Goal: Task Accomplishment & Management: Complete application form

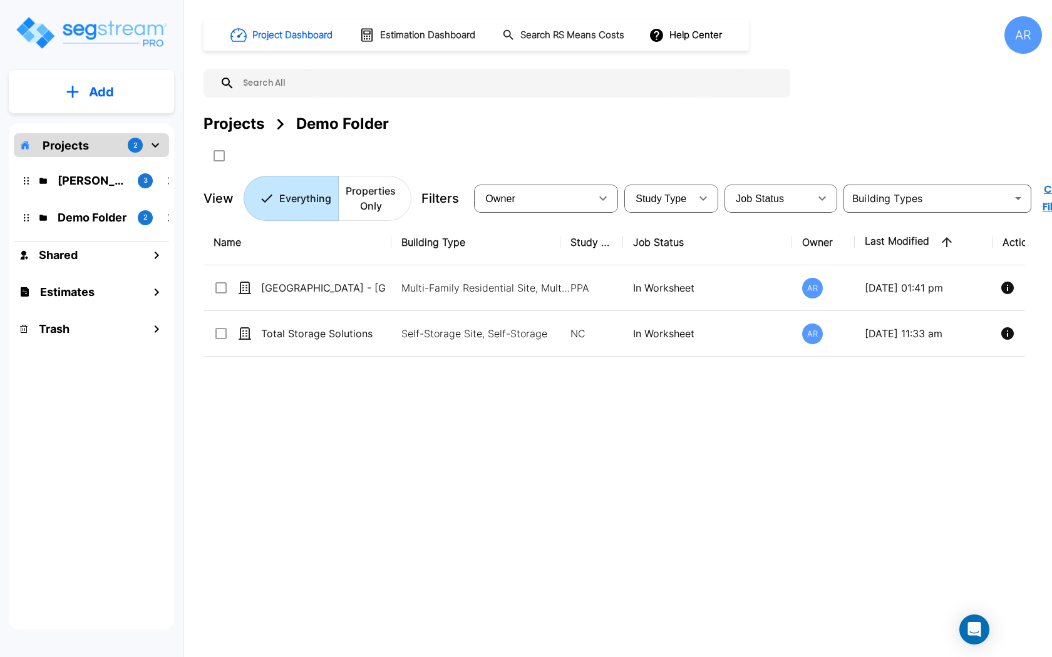
click at [112, 189] on div "ROMO Projects 3" at bounding box center [101, 180] width 164 height 27
click at [100, 182] on p "[PERSON_NAME] Projects" at bounding box center [93, 180] width 70 height 17
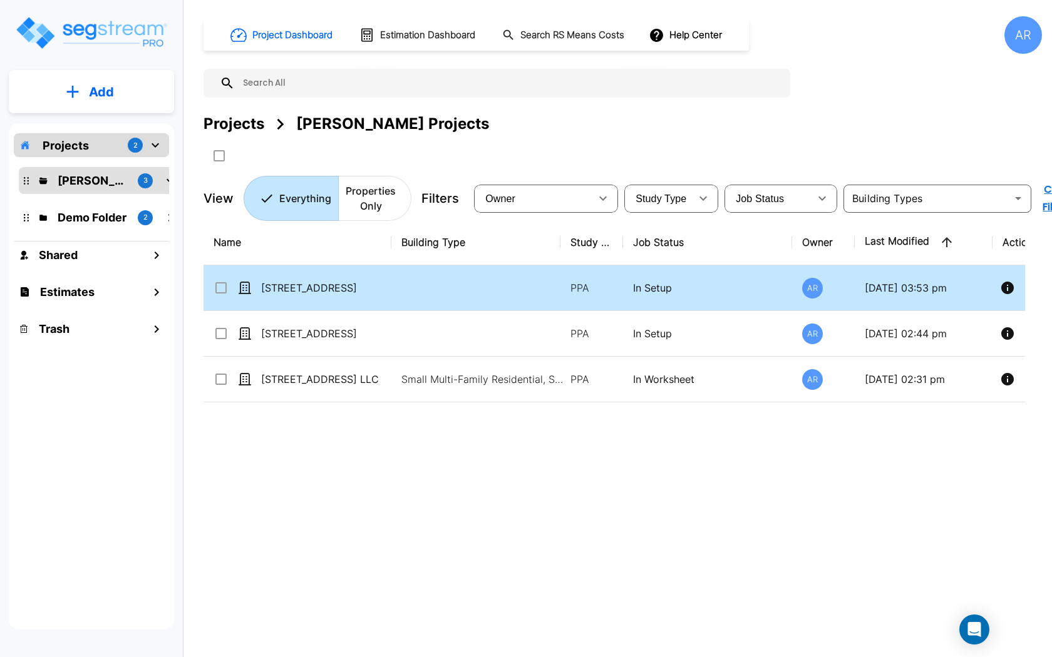
click at [386, 285] on div "[STREET_ADDRESS]" at bounding box center [307, 287] width 188 height 15
checkbox input "true"
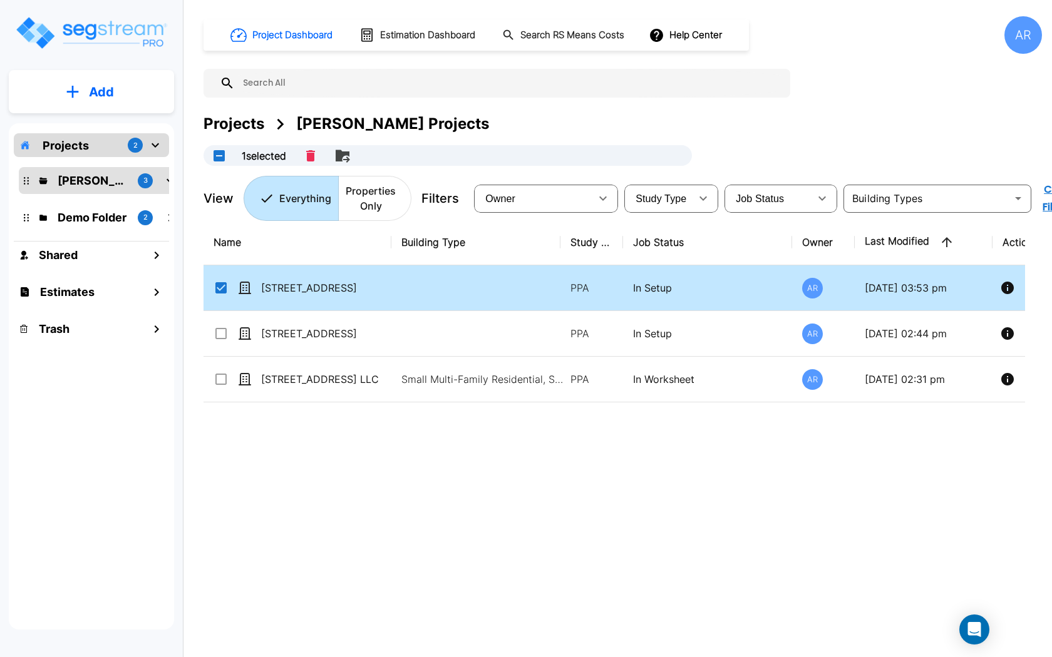
click at [386, 285] on div "[STREET_ADDRESS]" at bounding box center [307, 287] width 188 height 15
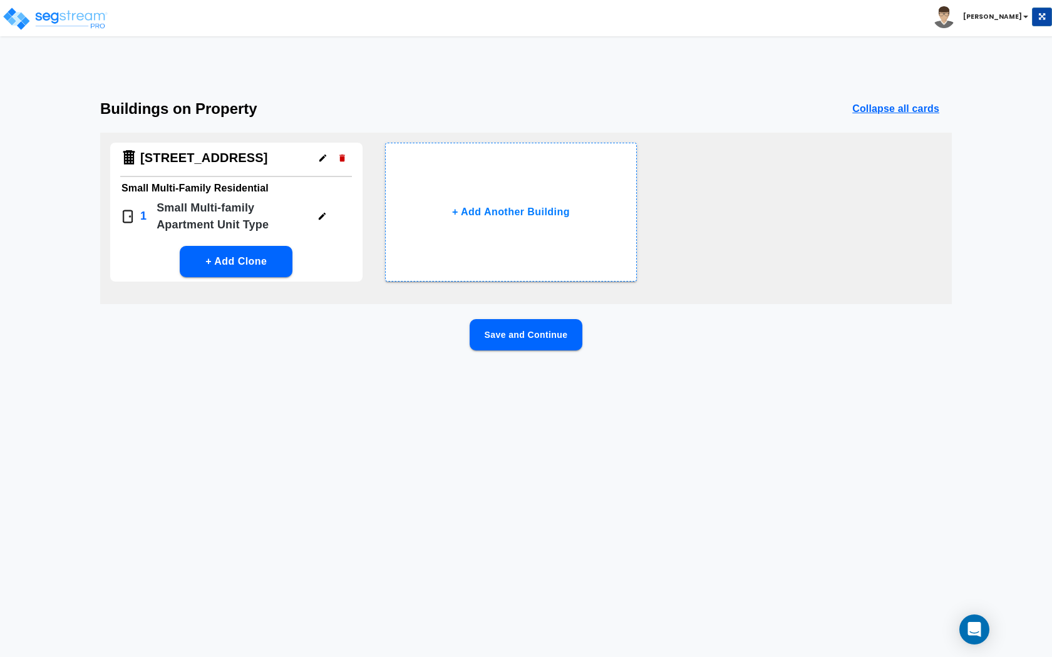
click at [484, 328] on button "Save and Continue" at bounding box center [526, 334] width 113 height 31
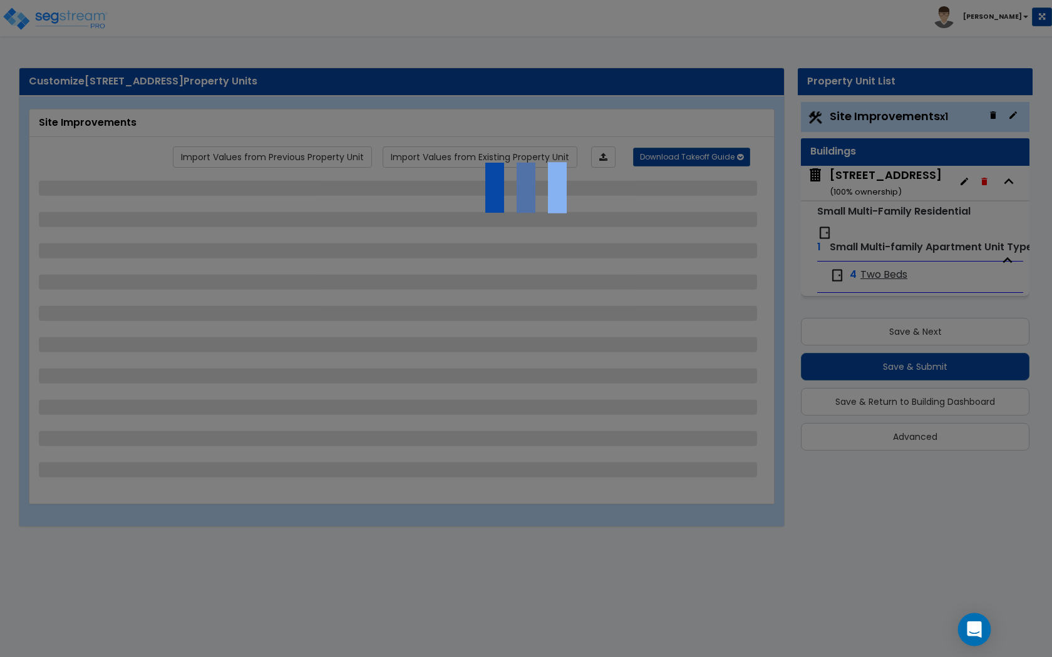
click at [969, 627] on icon "Open Intercom Messenger" at bounding box center [974, 630] width 14 height 16
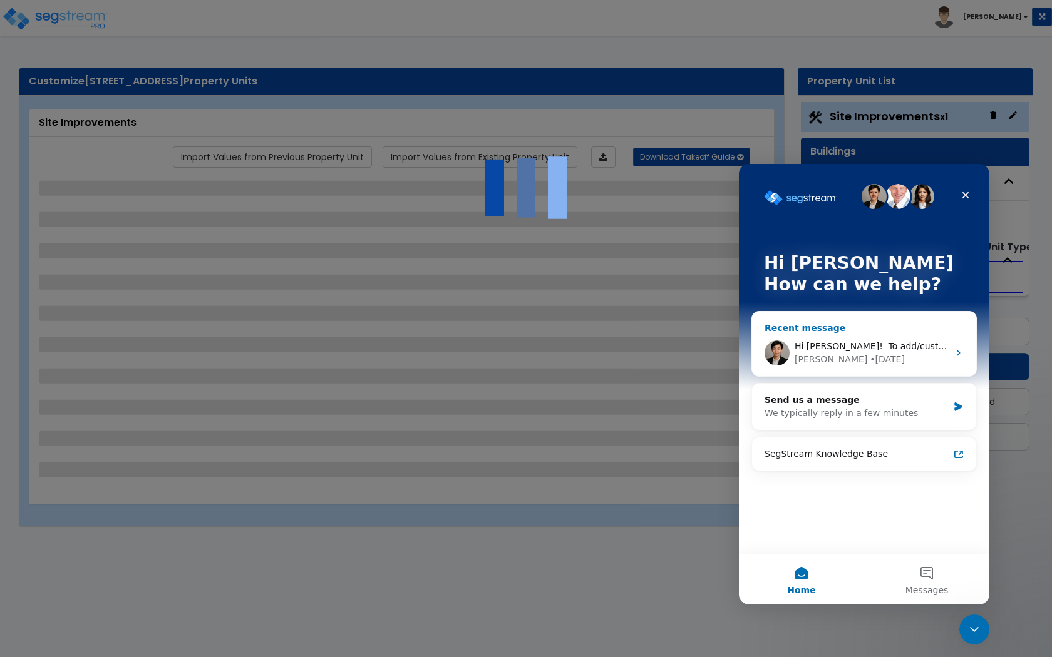
click at [898, 369] on div "Hi Albert! ​ To add/customize report templates, please follow these steps: 1. C…" at bounding box center [864, 353] width 224 height 46
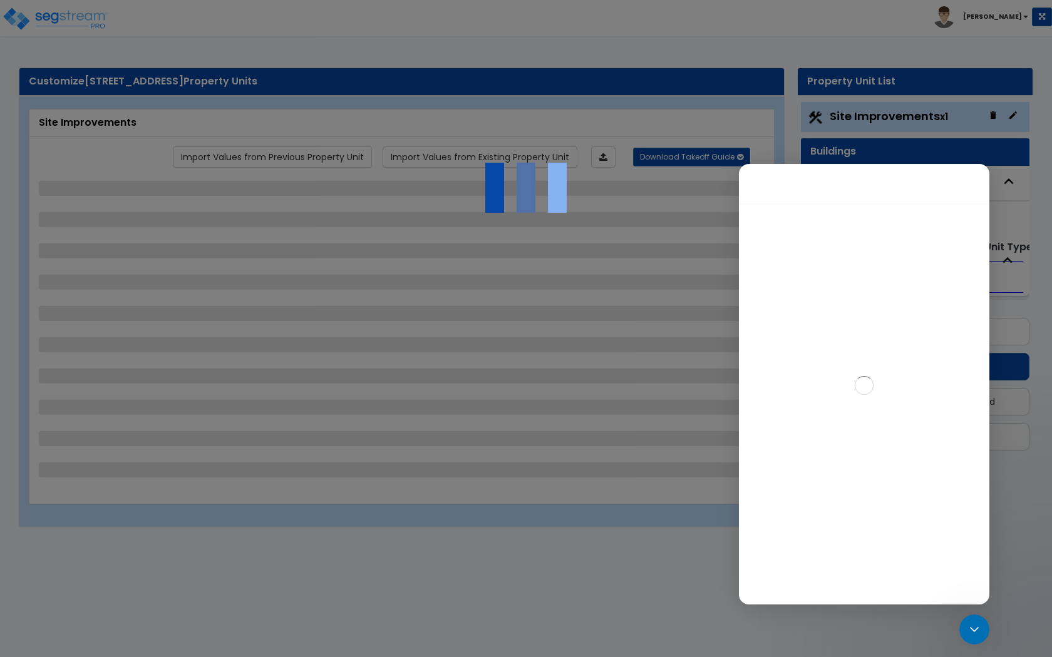
select select "1"
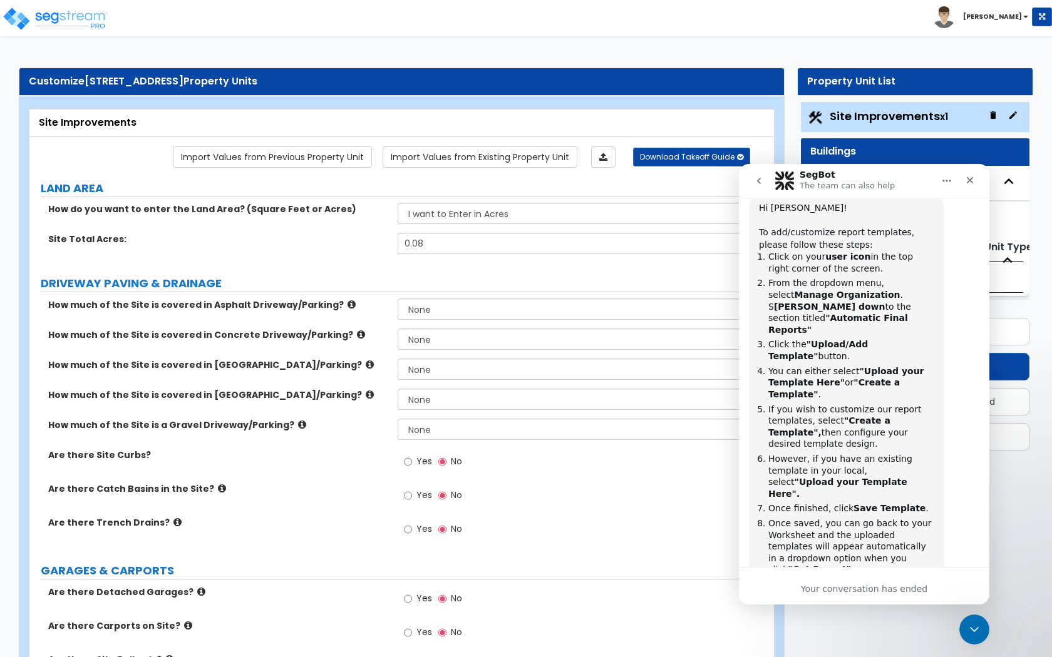
scroll to position [1054, 0]
click at [758, 186] on button "go back" at bounding box center [759, 181] width 24 height 24
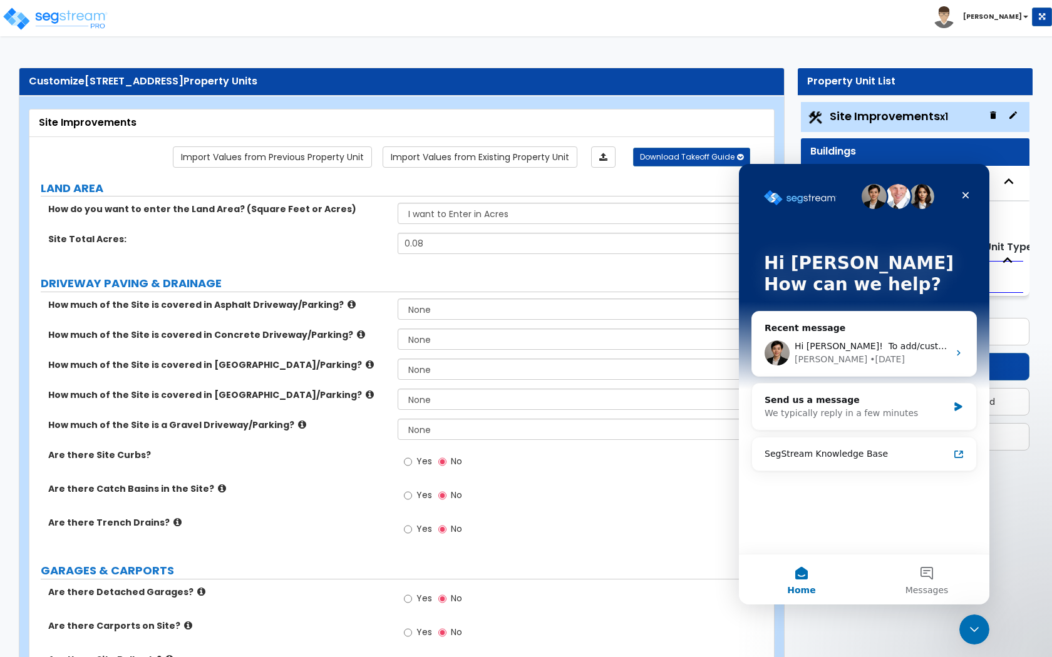
scroll to position [0, 0]
click at [960, 198] on div "Close" at bounding box center [965, 195] width 23 height 23
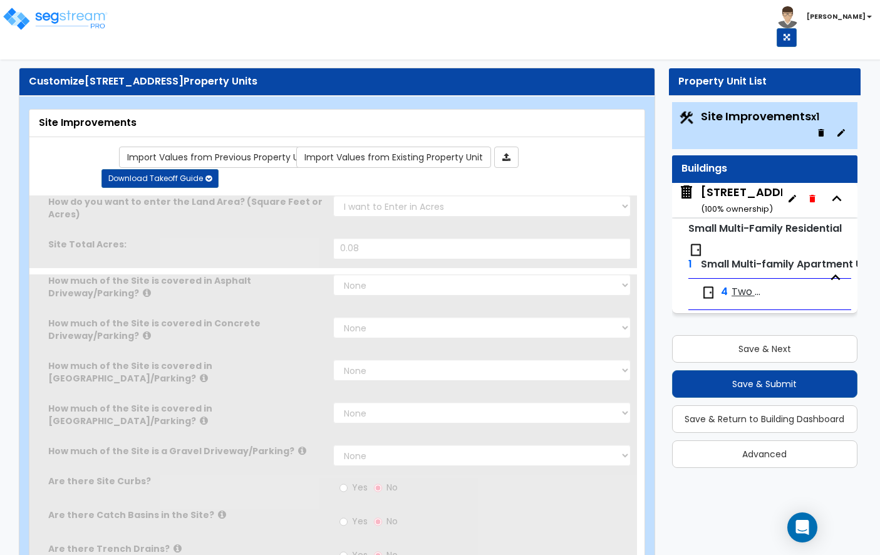
type input "0.08"
radio input "true"
select select "1"
type input "581"
radio input "true"
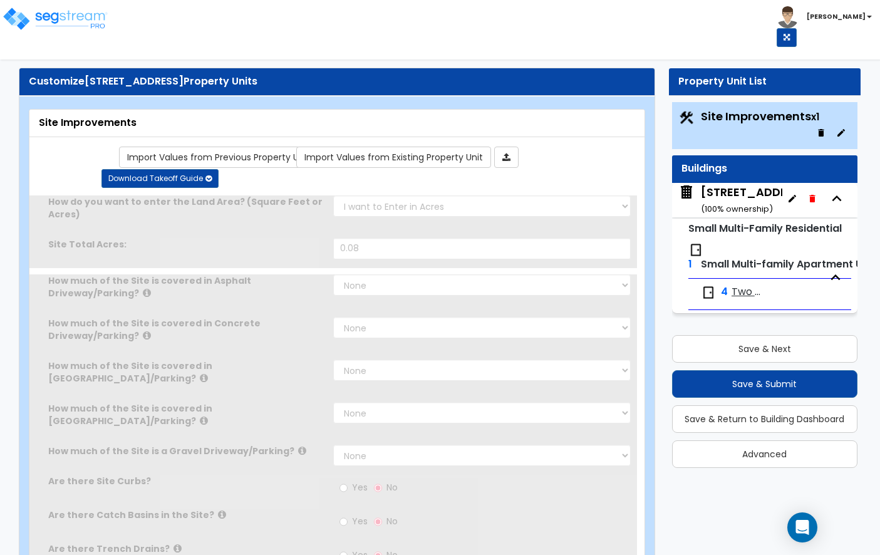
radio input "true"
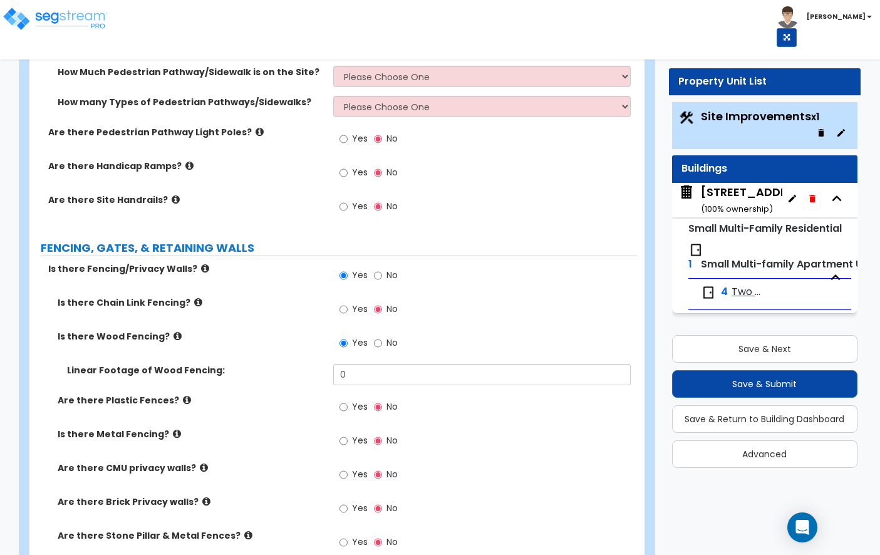
scroll to position [1057, 0]
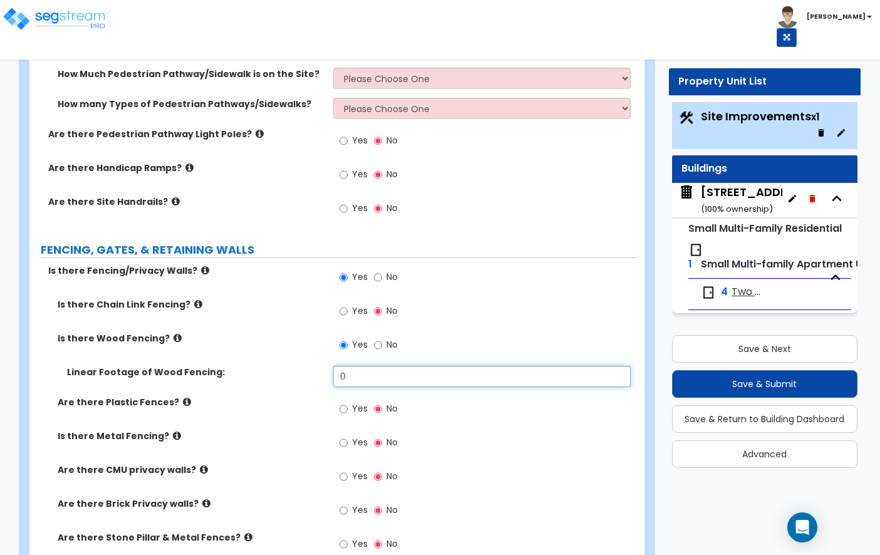
click at [359, 373] on input "0" at bounding box center [481, 376] width 297 height 21
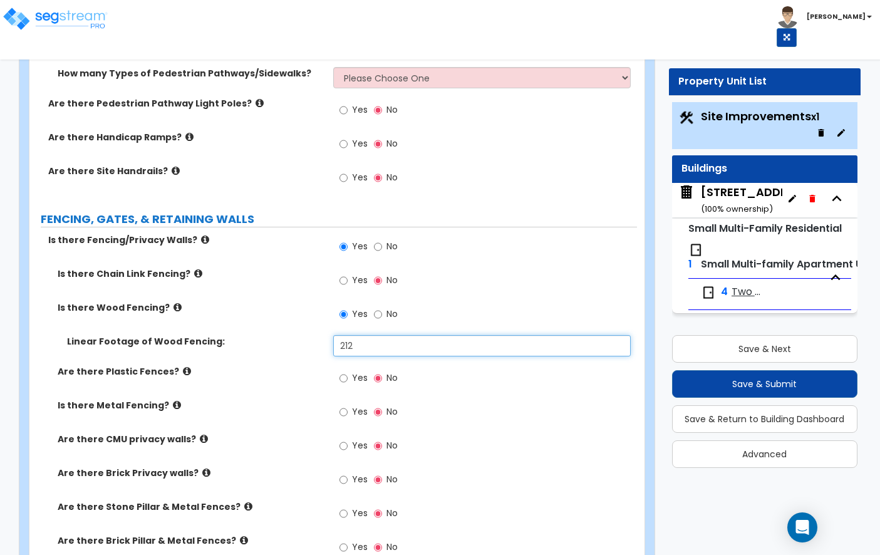
scroll to position [1133, 0]
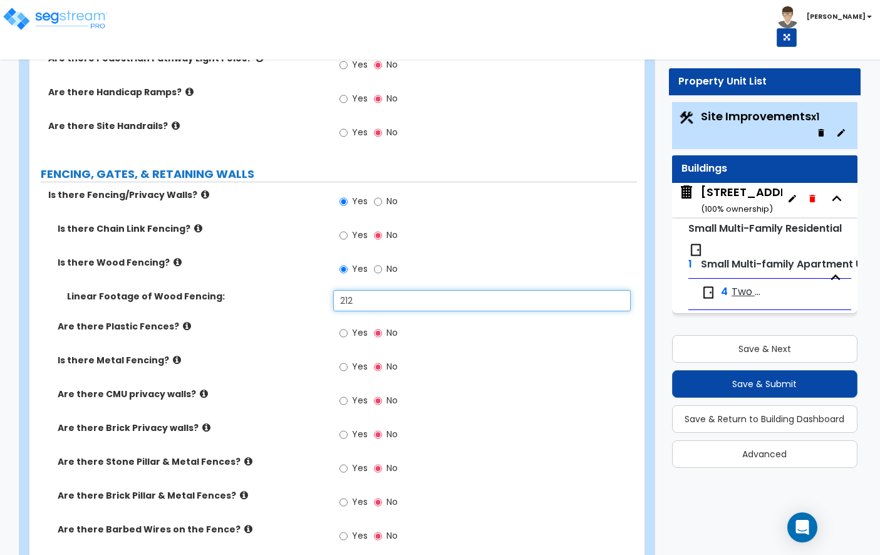
type input "212"
click at [346, 363] on input "Yes" at bounding box center [343, 367] width 8 height 14
radio input "true"
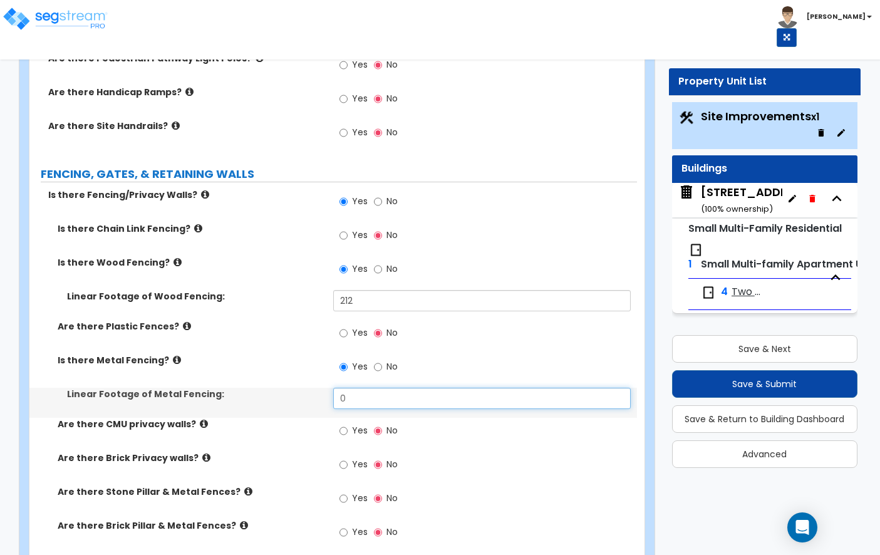
click at [356, 393] on input "0" at bounding box center [481, 398] width 297 height 21
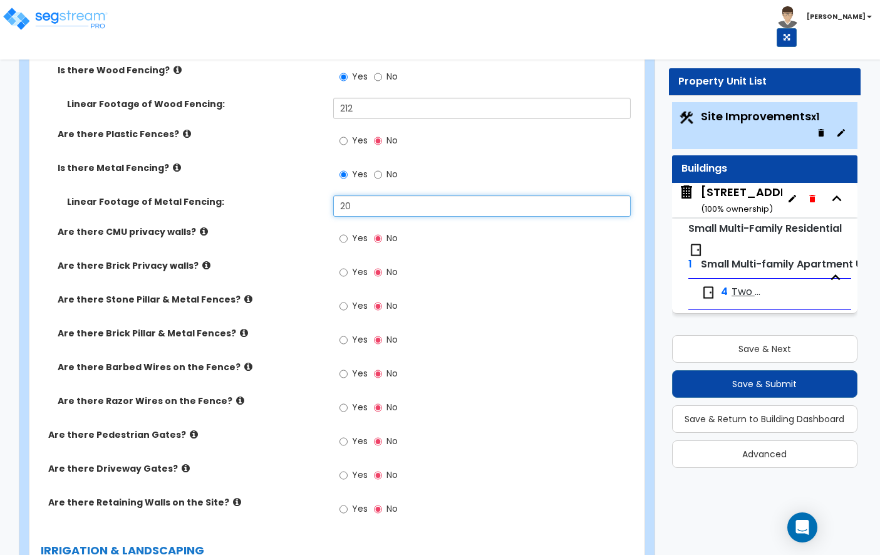
scroll to position [1325, 0]
type input "20"
click at [200, 227] on icon at bounding box center [204, 231] width 8 height 9
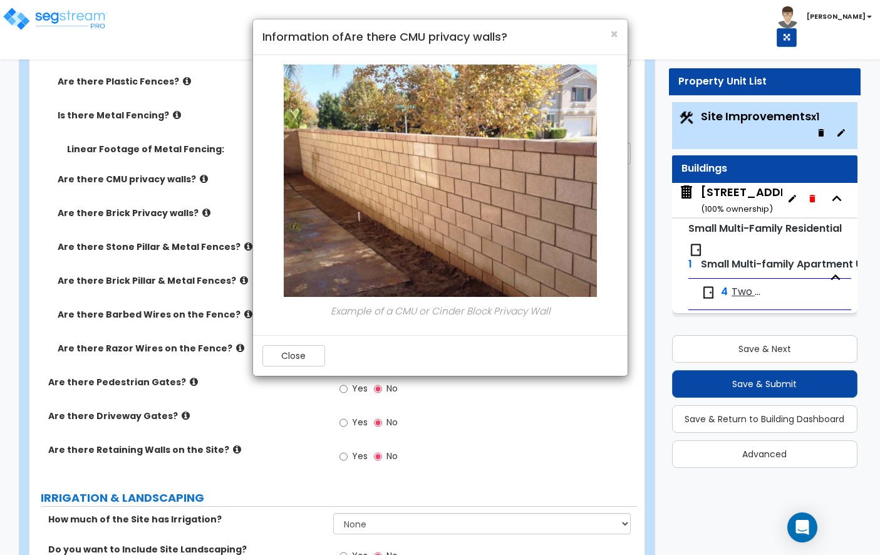
scroll to position [1377, 0]
click at [613, 31] on span "×" at bounding box center [614, 34] width 8 height 18
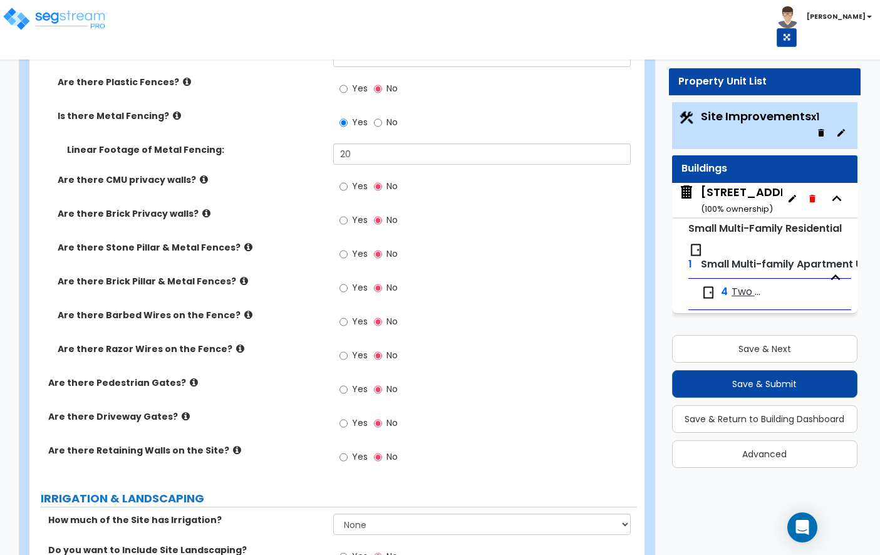
click at [238, 241] on label "Are there Stone Pillar & Metal Fences?" at bounding box center [191, 247] width 266 height 13
click at [244, 242] on icon at bounding box center [248, 246] width 8 height 9
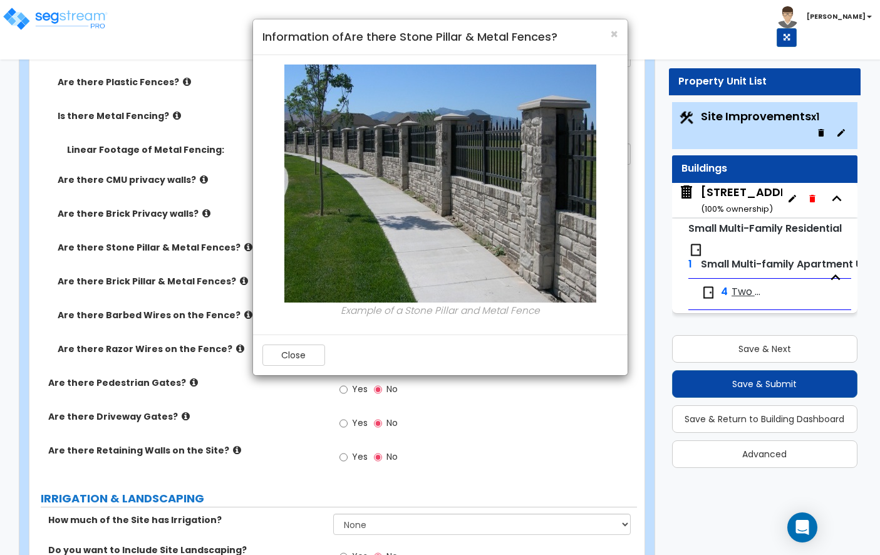
click at [608, 36] on h4 "Information of Are there Stone Pillar & Metal Fences?" at bounding box center [440, 37] width 356 height 16
click at [610, 37] on span "×" at bounding box center [614, 34] width 8 height 18
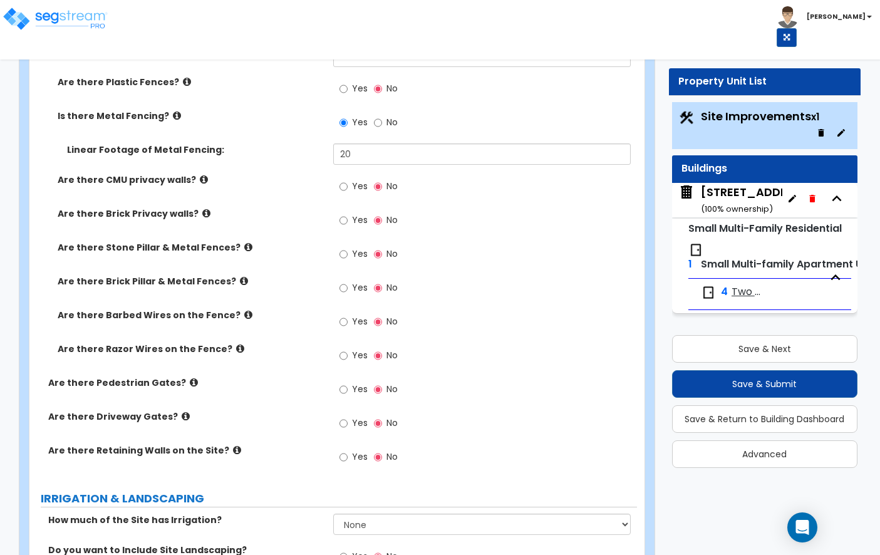
click at [244, 310] on icon at bounding box center [248, 314] width 8 height 9
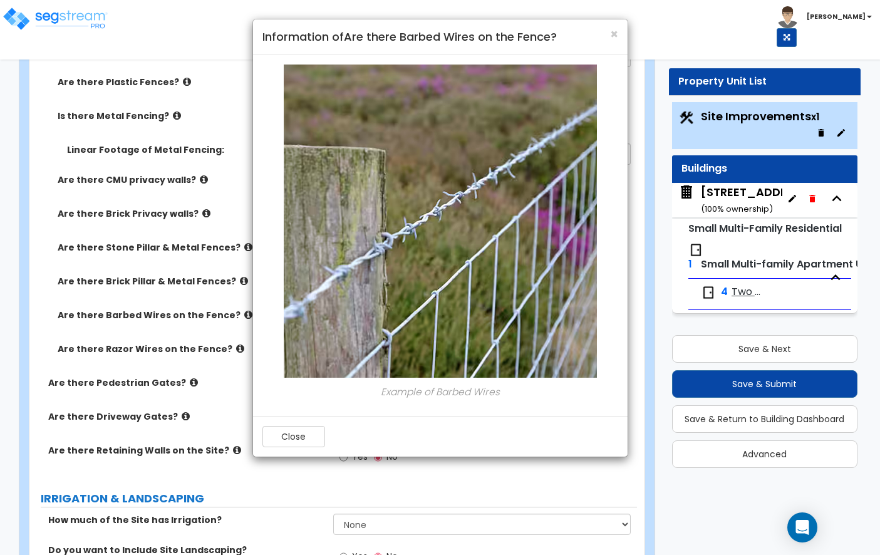
click at [608, 37] on h4 "Information of Are there Barbed Wires on the Fence?" at bounding box center [440, 37] width 356 height 16
click at [614, 37] on span "×" at bounding box center [614, 34] width 8 height 18
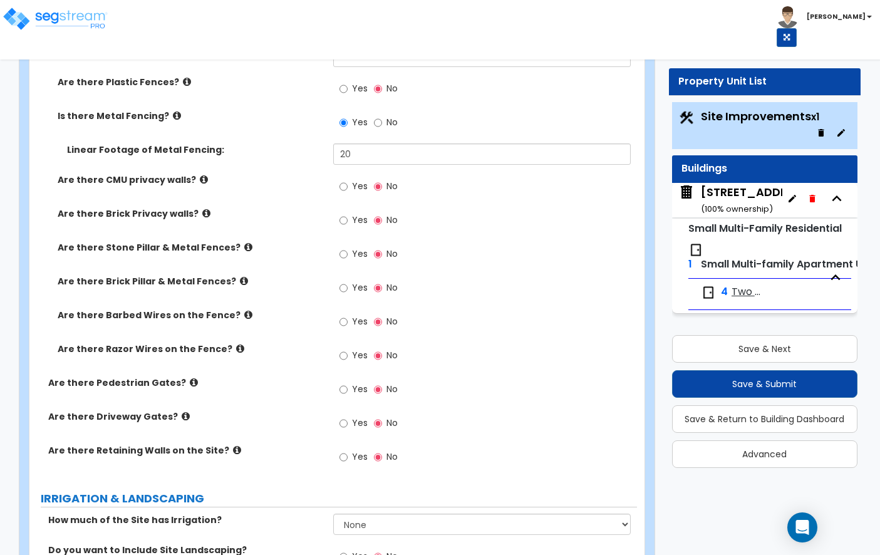
click at [240, 276] on icon at bounding box center [244, 280] width 8 height 9
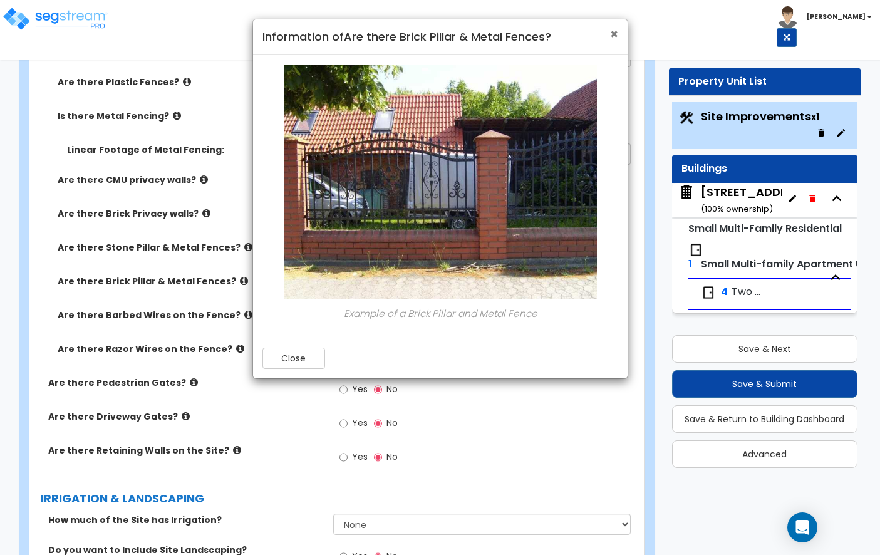
click at [612, 31] on span "×" at bounding box center [614, 34] width 8 height 18
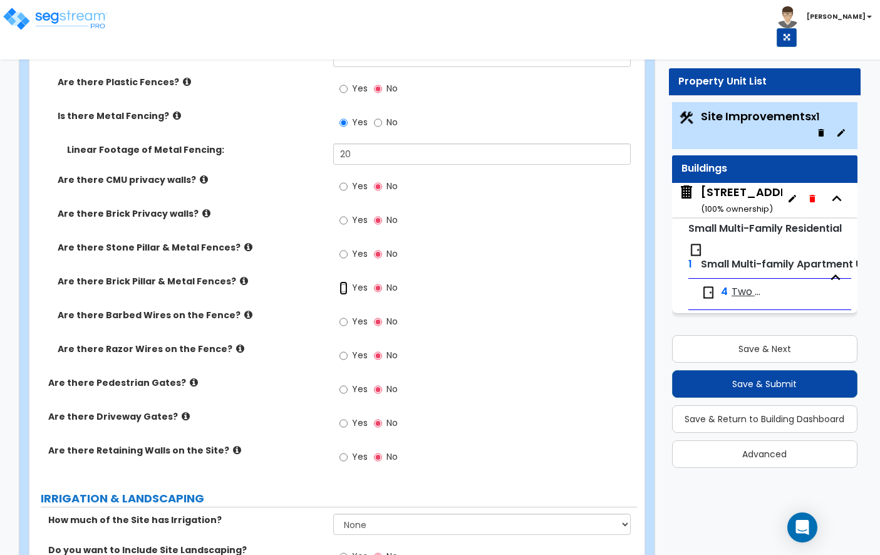
click at [342, 281] on input "Yes" at bounding box center [343, 288] width 8 height 14
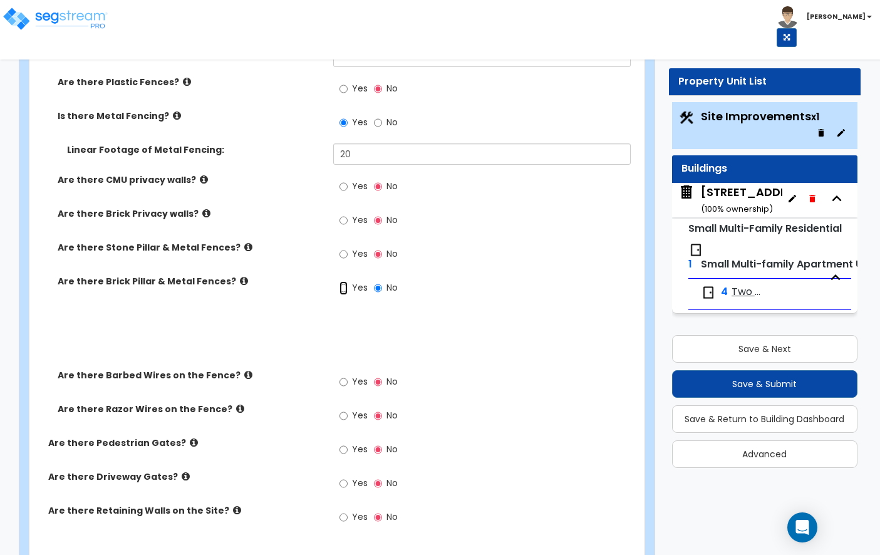
radio input "true"
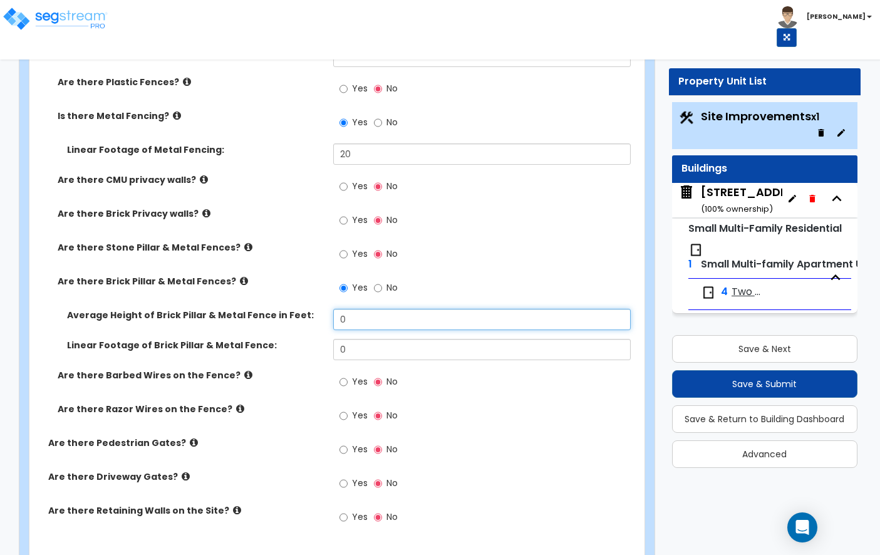
click at [367, 316] on input "0" at bounding box center [481, 319] width 297 height 21
type input "6"
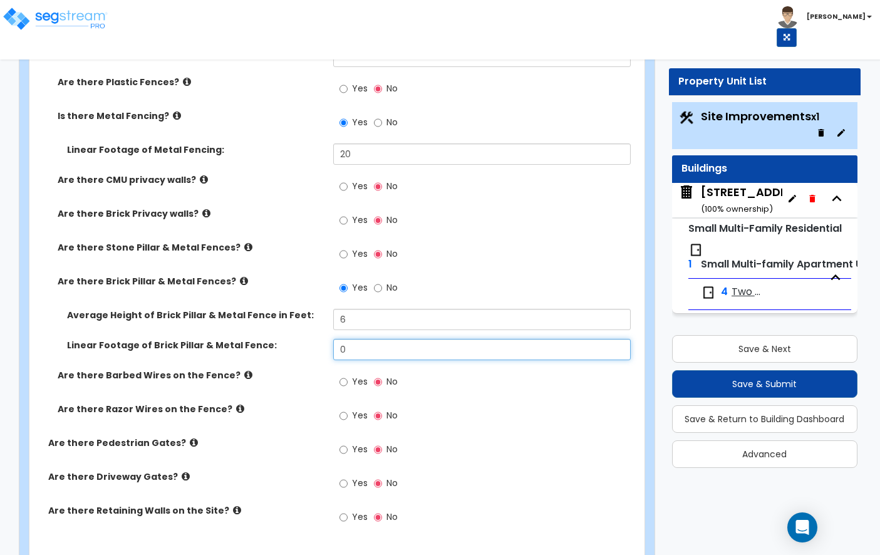
click at [362, 342] on input "0" at bounding box center [481, 349] width 297 height 21
type input "0"
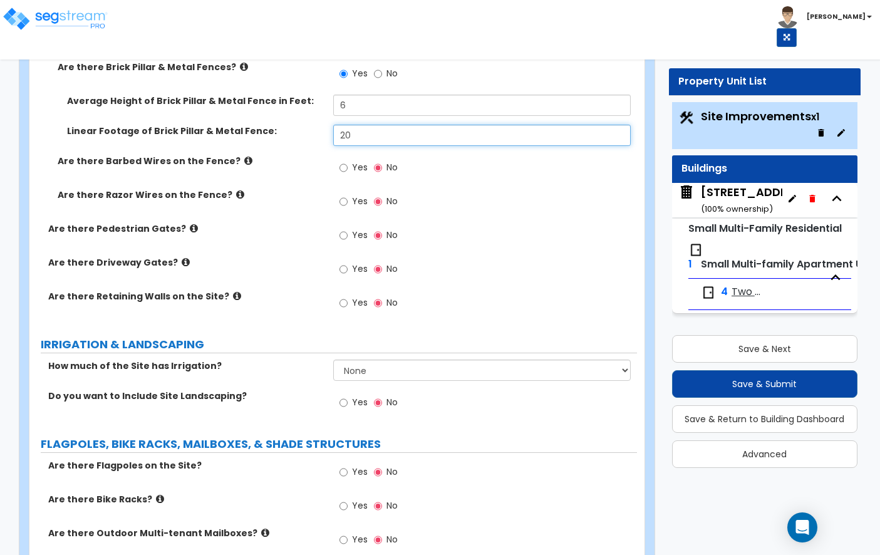
scroll to position [1596, 0]
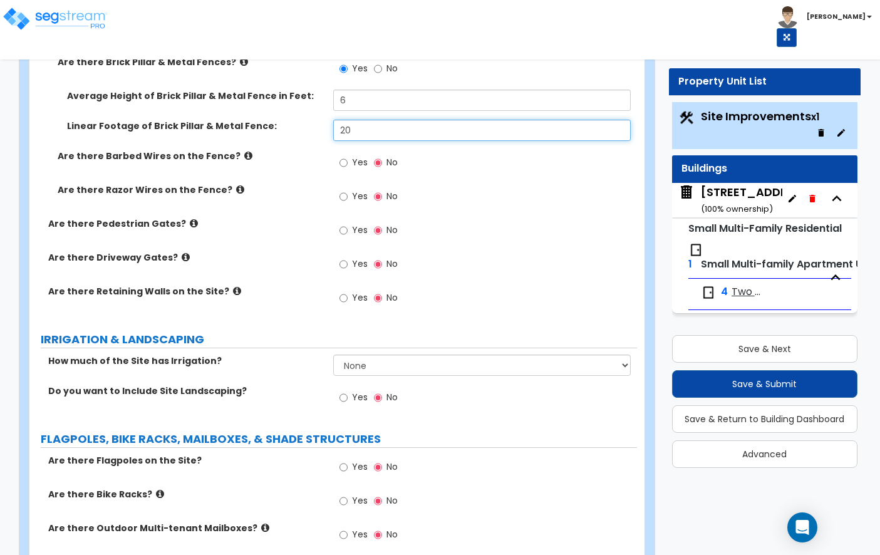
type input "20"
click at [190, 218] on icon at bounding box center [194, 222] width 8 height 9
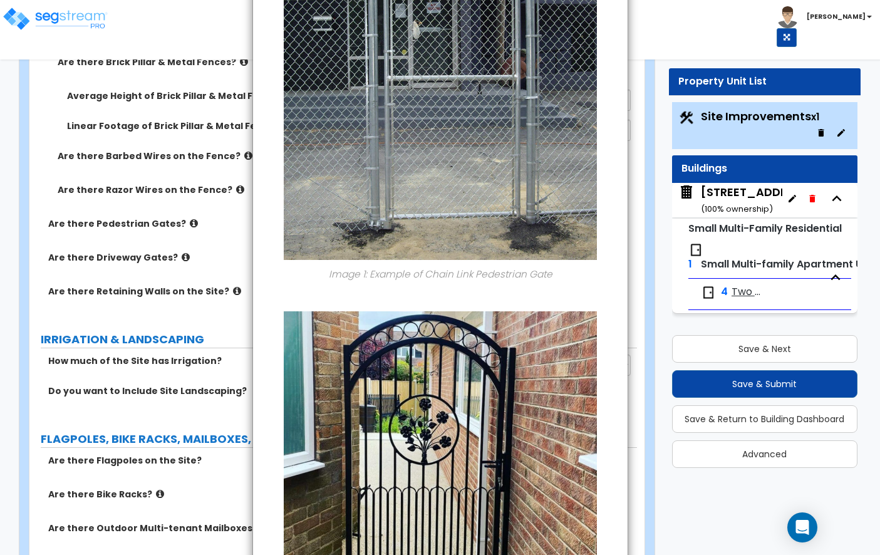
scroll to position [28, 0]
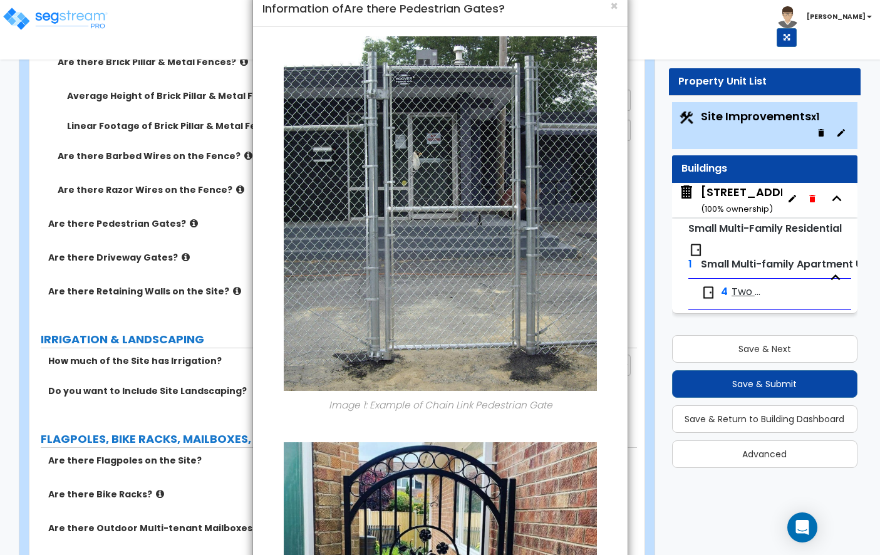
click at [618, 5] on div "× Information of Are there Pedestrian Gates?" at bounding box center [440, 9] width 374 height 36
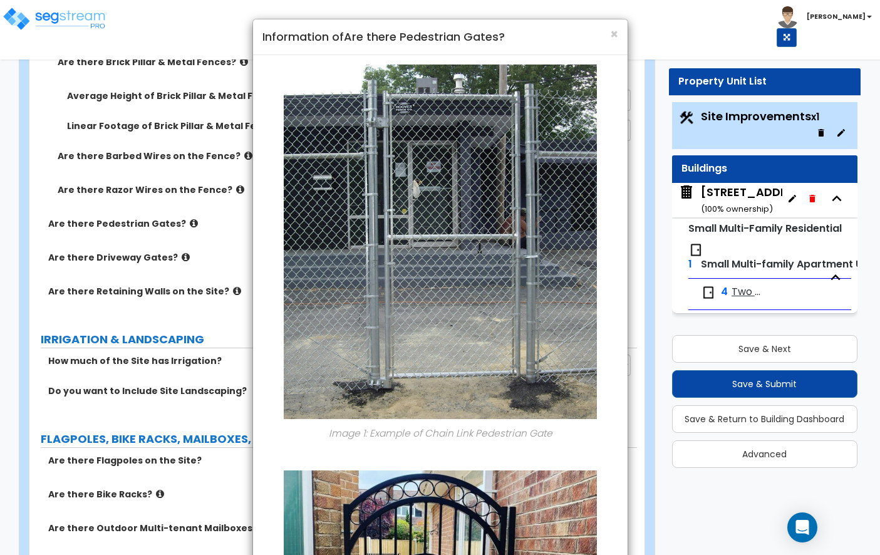
click at [608, 37] on h4 "Information of Are there Pedestrian Gates?" at bounding box center [440, 37] width 356 height 16
click at [610, 34] on span "×" at bounding box center [614, 34] width 8 height 18
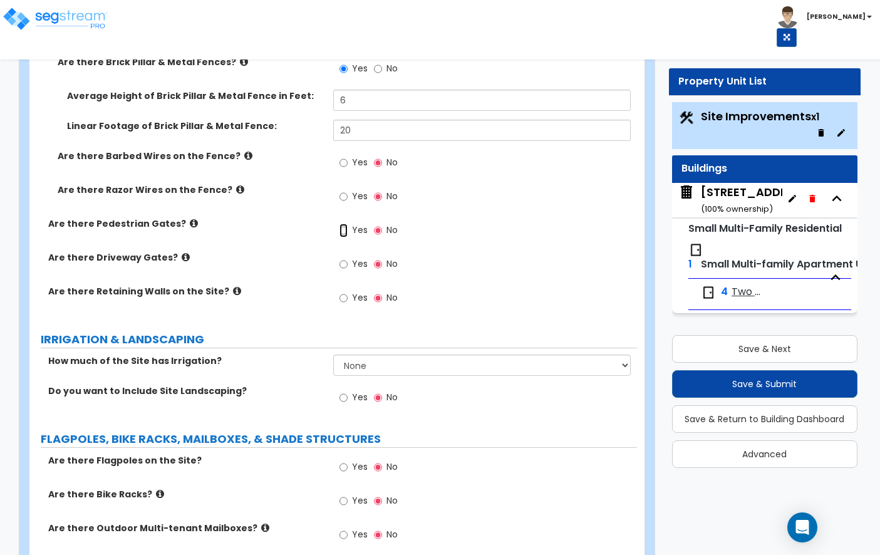
click at [340, 223] on input "Yes" at bounding box center [343, 230] width 8 height 14
radio input "true"
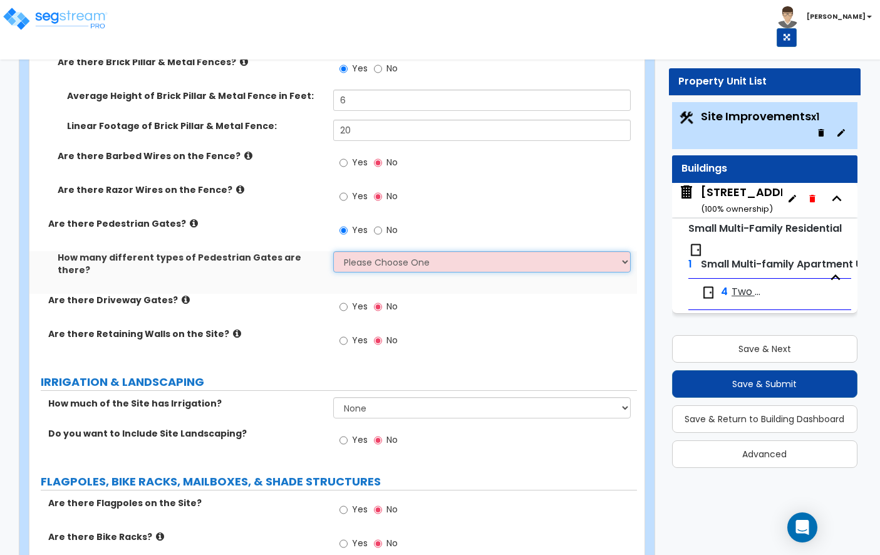
click at [365, 254] on select "Please Choose One 1 2 3" at bounding box center [481, 261] width 297 height 21
select select "2"
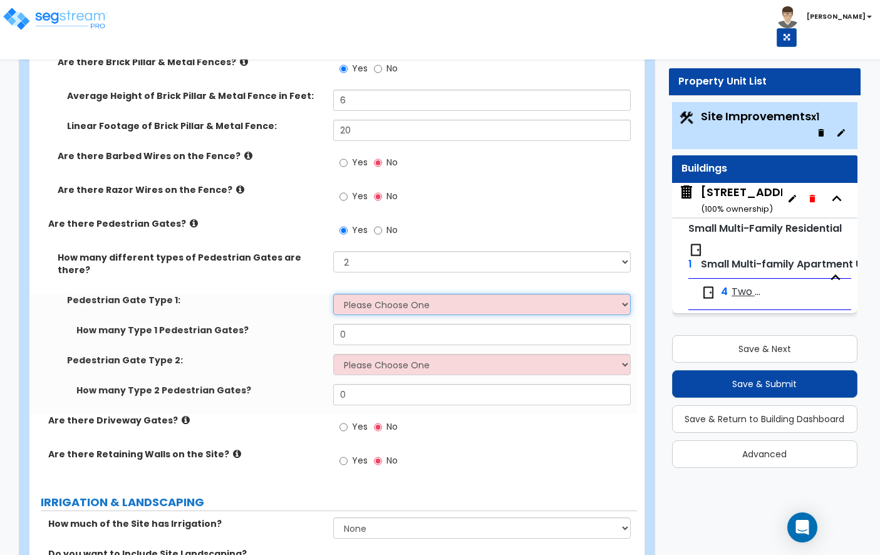
click at [372, 294] on select "Please Choose One Chain Link, 3 ft Height Chain Link, 4 ft Height Chain Link, 6…" at bounding box center [481, 304] width 297 height 21
select select "6"
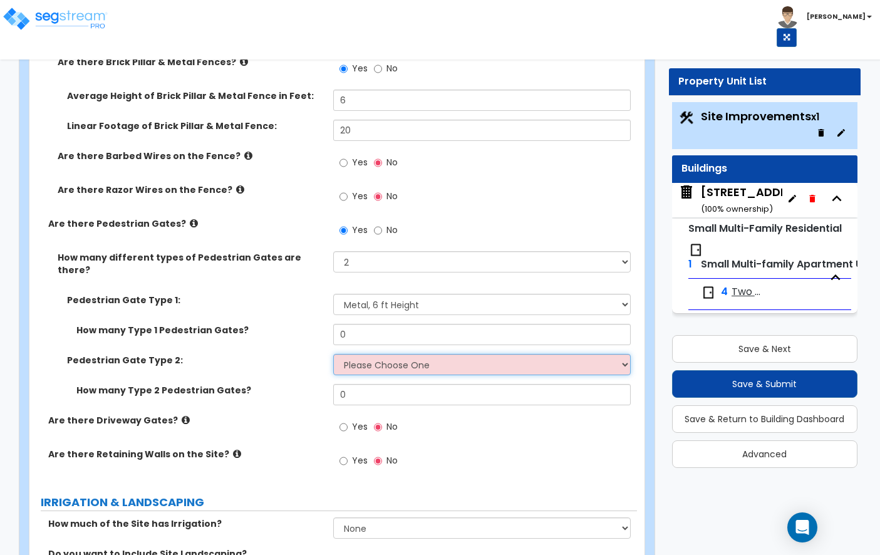
click at [391, 354] on select "Please Choose One Chain Link, 3 ft Height Chain Link, 4 ft Height Chain Link, 6…" at bounding box center [481, 364] width 297 height 21
select select "9"
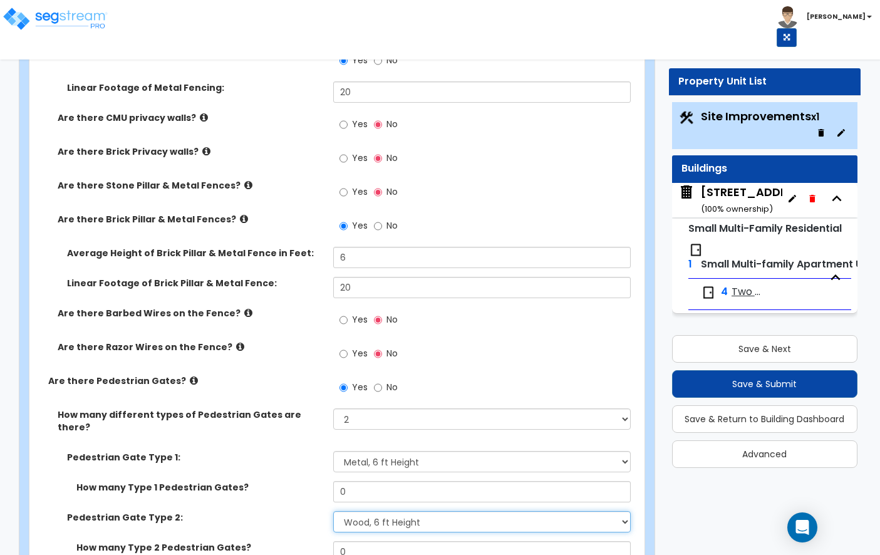
scroll to position [1429, 0]
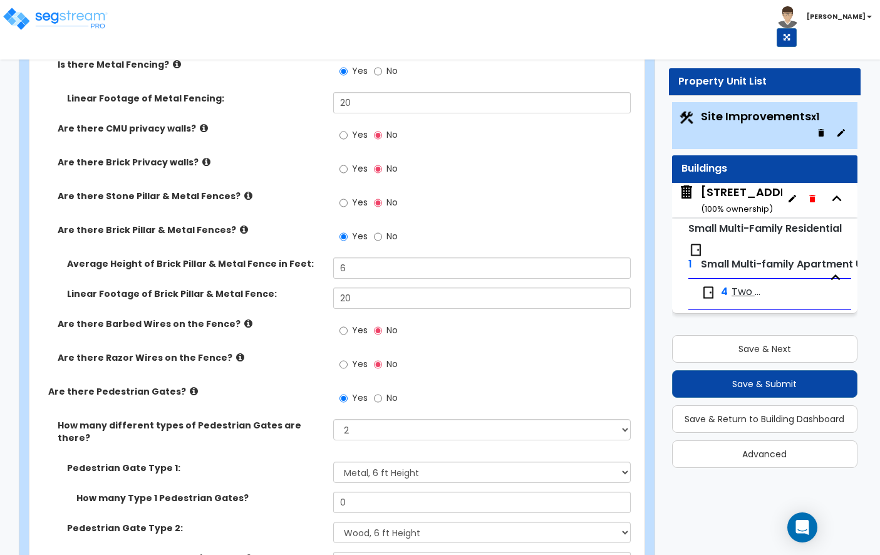
click at [240, 225] on icon at bounding box center [244, 229] width 8 height 9
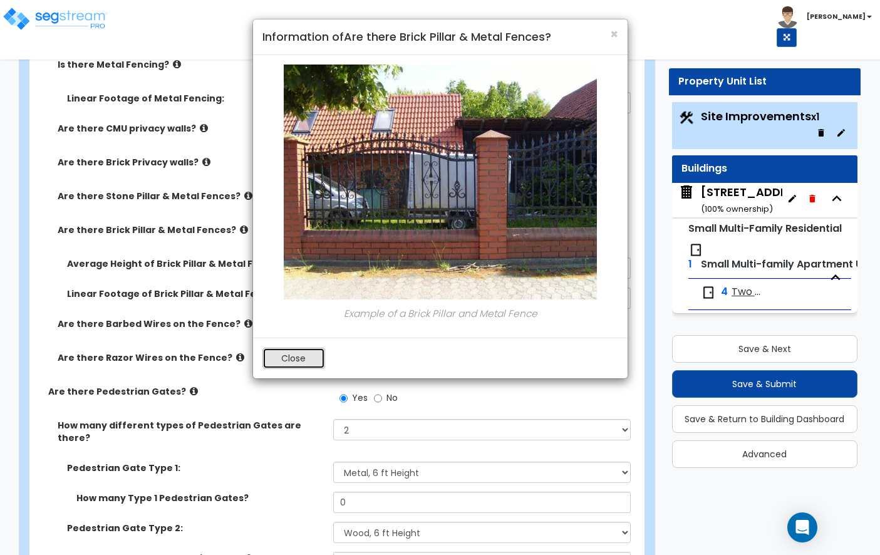
click at [299, 355] on button "Close" at bounding box center [293, 357] width 63 height 21
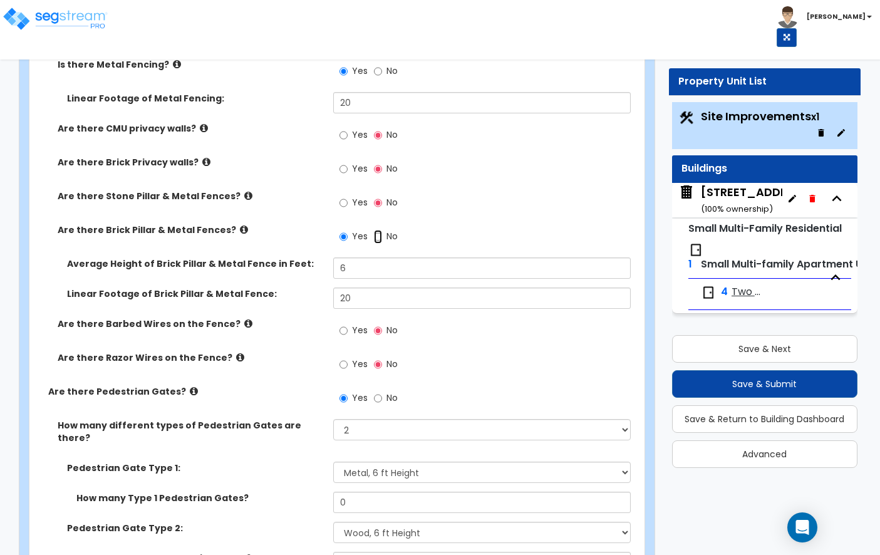
click at [378, 230] on input "No" at bounding box center [378, 237] width 8 height 14
radio input "false"
radio input "true"
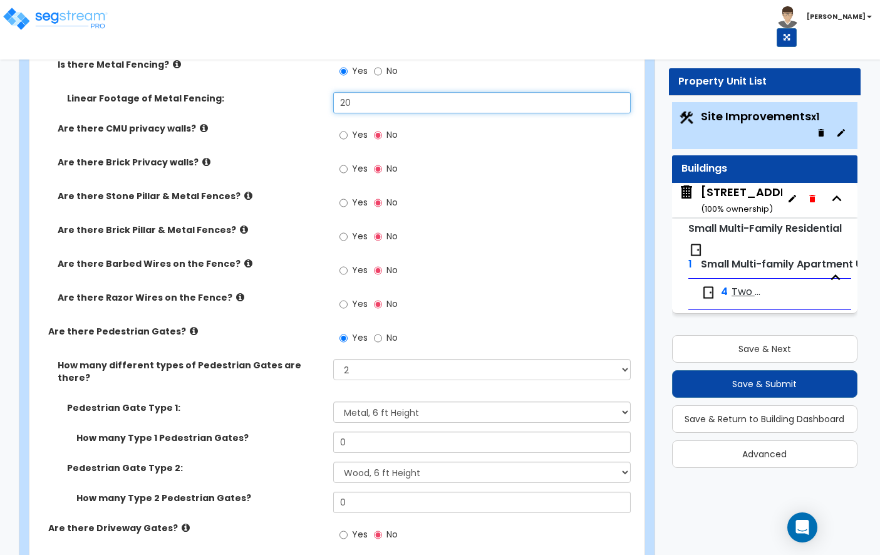
click at [369, 95] on input "20" at bounding box center [481, 102] width 297 height 21
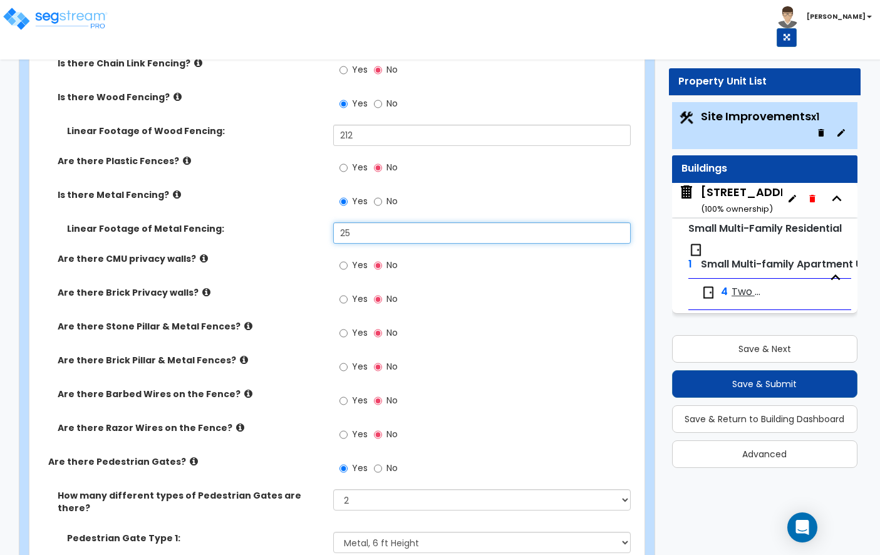
scroll to position [1286, 0]
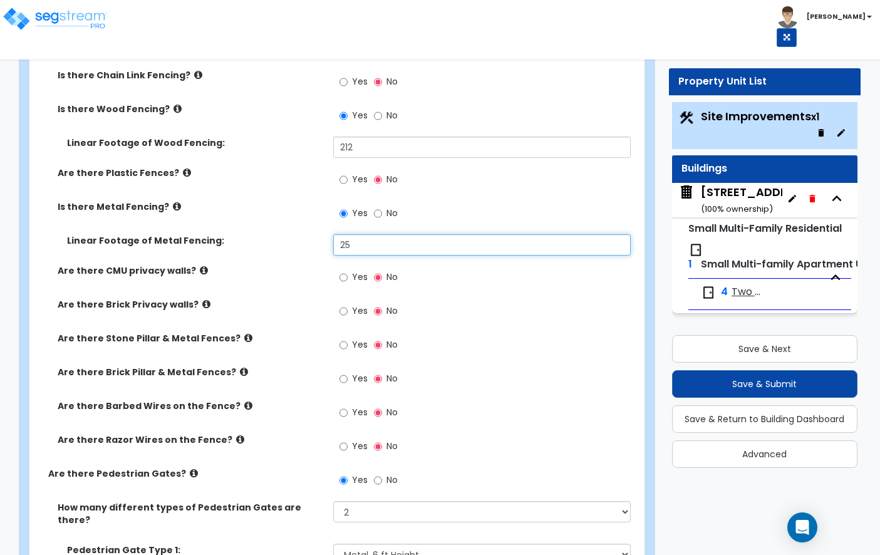
type input "25"
click at [478, 355] on div "Yes No" at bounding box center [485, 349] width 304 height 34
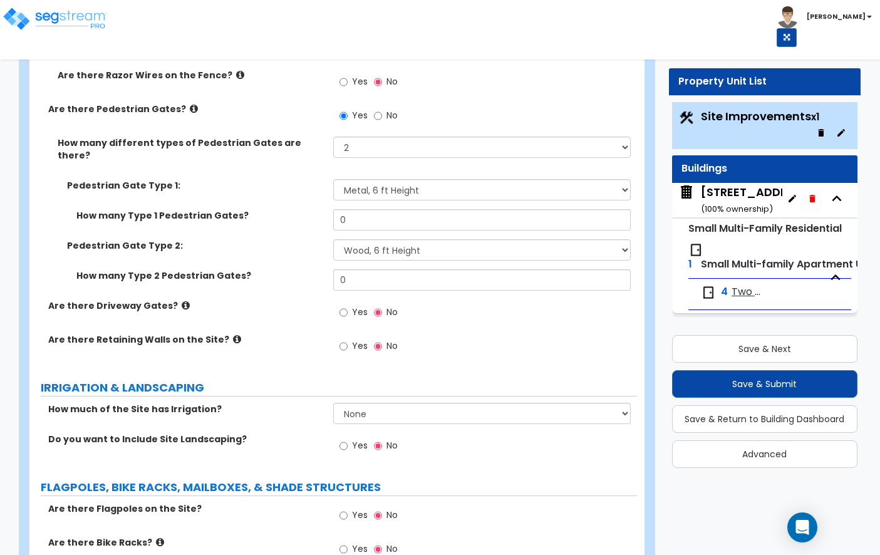
scroll to position [1657, 0]
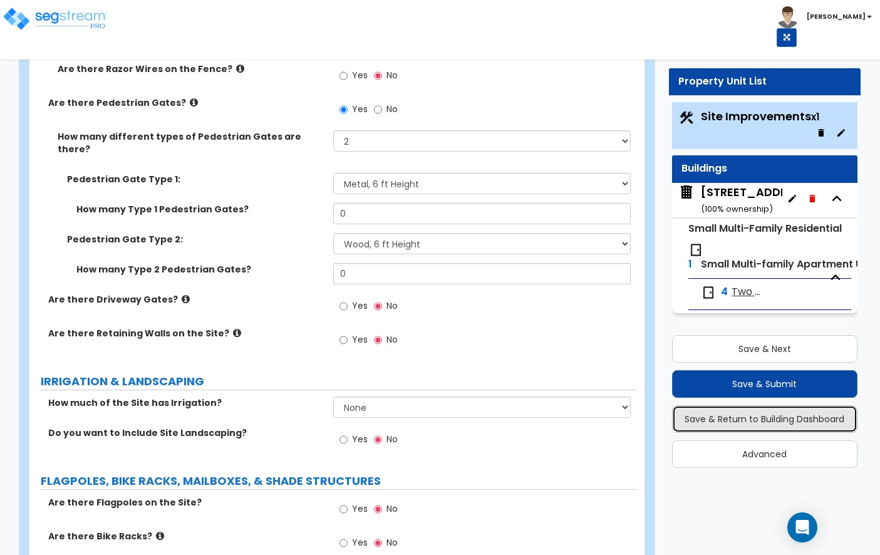
click at [765, 426] on button "Save & Return to Building Dashboard" at bounding box center [764, 419] width 185 height 28
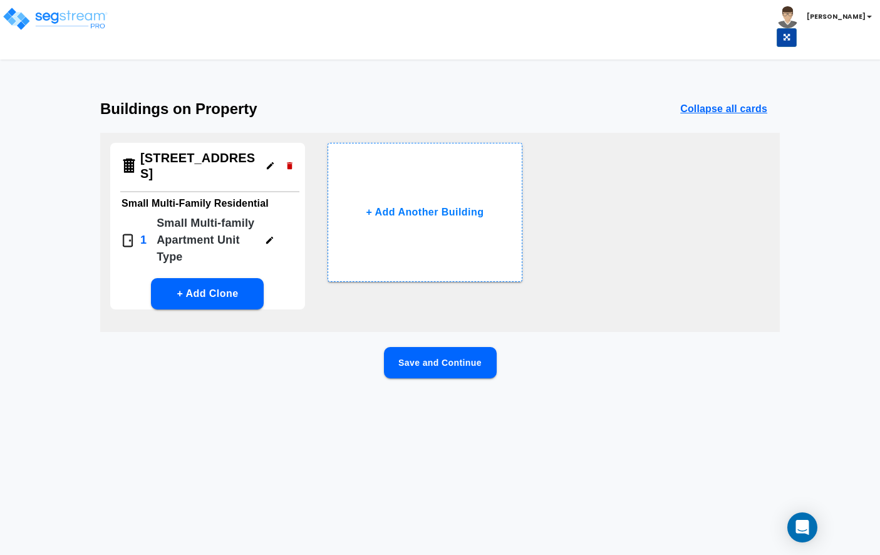
scroll to position [0, 0]
click at [459, 347] on button "Save and Continue" at bounding box center [440, 362] width 113 height 31
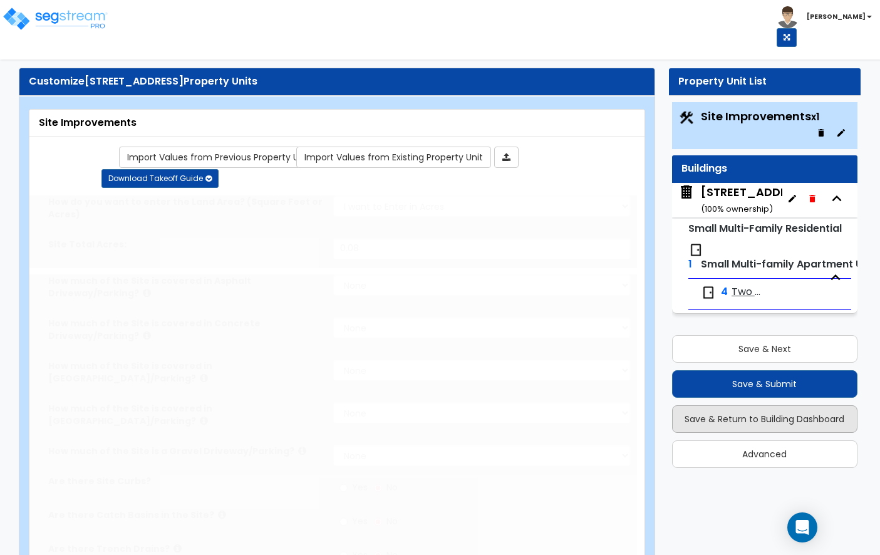
type input "0.08"
radio input "true"
select select "1"
type input "581"
radio input "true"
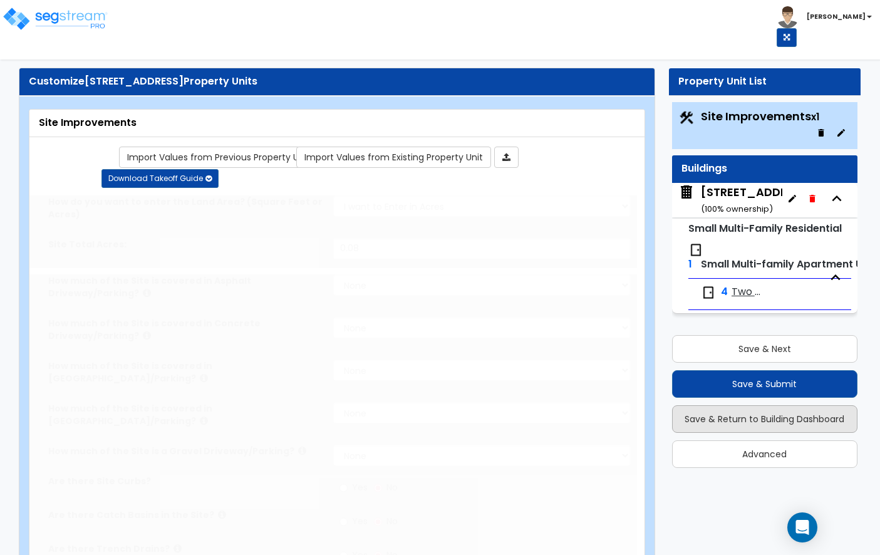
radio input "true"
type input "212"
radio input "true"
type input "25"
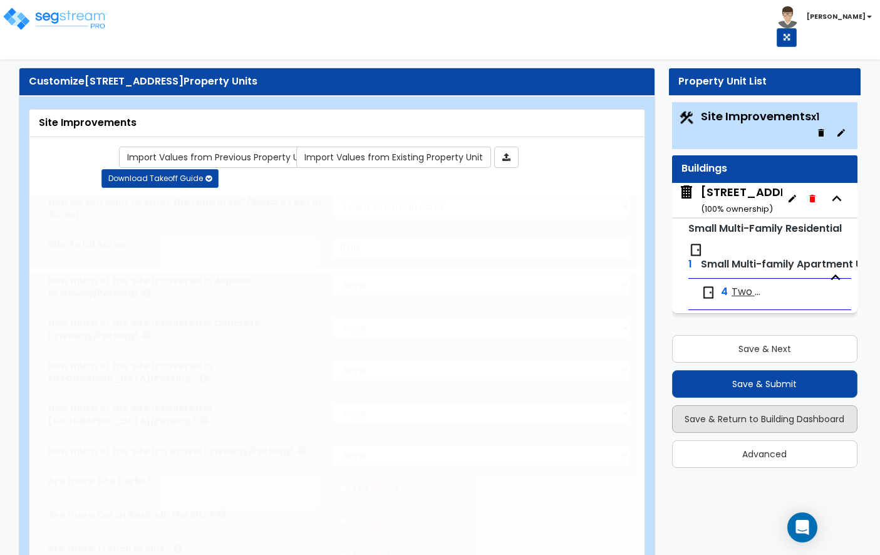
radio input "true"
select select "2"
select select "6"
select select "9"
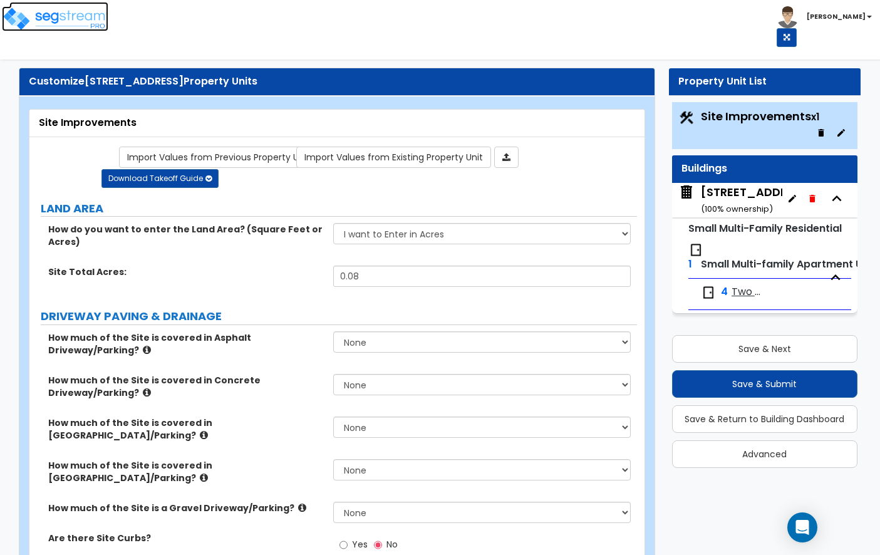
click at [64, 28] on img at bounding box center [55, 18] width 106 height 25
